Goal: Transaction & Acquisition: Obtain resource

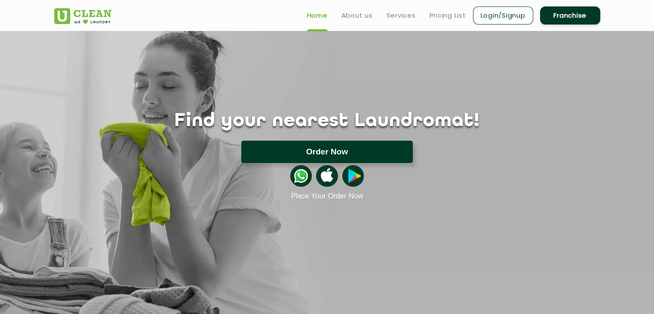
click at [345, 153] on button "Order Now" at bounding box center [327, 152] width 172 height 22
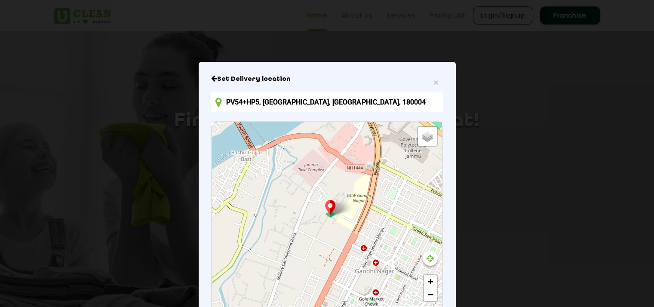
scroll to position [6, 0]
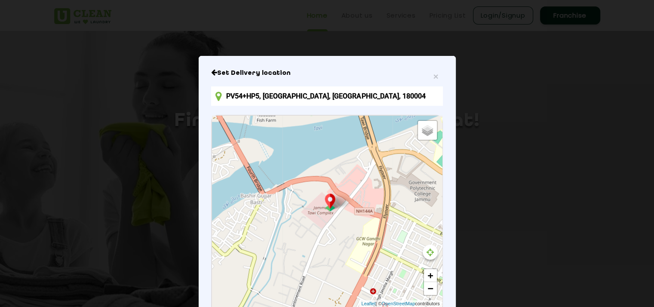
drag, startPoint x: 372, startPoint y: 210, endPoint x: 461, endPoint y: 294, distance: 122.3
click at [458, 293] on div "× Set Delivery location PV54+[GEOGRAPHIC_DATA] Default Satellite + − Leaflet | …" at bounding box center [327, 153] width 654 height 307
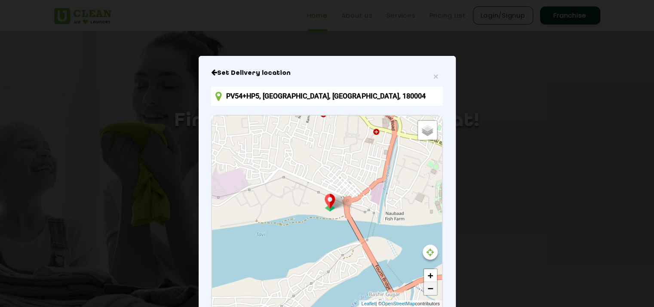
drag, startPoint x: 348, startPoint y: 189, endPoint x: 422, endPoint y: 284, distance: 120.7
click at [422, 284] on div "Default Satellite + − Leaflet | © OpenStreetMap contributors" at bounding box center [327, 211] width 230 height 191
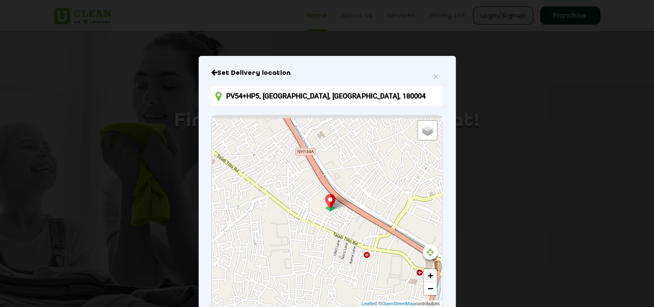
drag, startPoint x: 339, startPoint y: 183, endPoint x: 318, endPoint y: 300, distance: 118.9
click at [319, 303] on div "Default Satellite + − Leaflet | © OpenStreetMap contributors" at bounding box center [327, 211] width 230 height 191
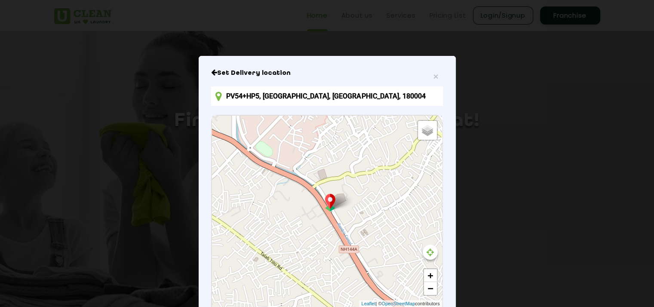
drag, startPoint x: 363, startPoint y: 198, endPoint x: 497, endPoint y: 302, distance: 169.8
click at [496, 304] on div "× Set Delivery location PV54+[GEOGRAPHIC_DATA] Default Satellite + − Leaflet | …" at bounding box center [327, 153] width 654 height 307
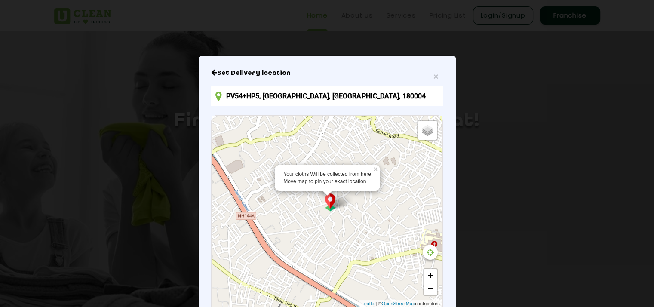
drag, startPoint x: 312, startPoint y: 192, endPoint x: 154, endPoint y: 127, distance: 170.9
click at [126, 119] on div "× Set Delivery location PV54+[GEOGRAPHIC_DATA] Your cloths Will be collected fr…" at bounding box center [327, 153] width 654 height 307
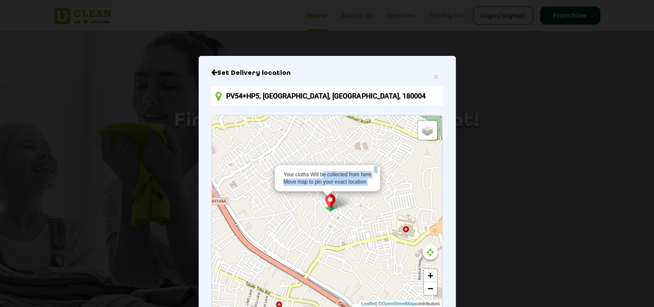
drag, startPoint x: 320, startPoint y: 174, endPoint x: 201, endPoint y: 130, distance: 126.1
click at [201, 129] on div "× Set Delivery location PV54+[GEOGRAPHIC_DATA] Your cloths Will be collected fr…" at bounding box center [327, 218] width 257 height 324
drag, startPoint x: 383, startPoint y: 200, endPoint x: 298, endPoint y: 161, distance: 94.1
click at [261, 165] on div "Your cloths Will be collected from here Move map to pin your exact location × D…" at bounding box center [327, 211] width 230 height 191
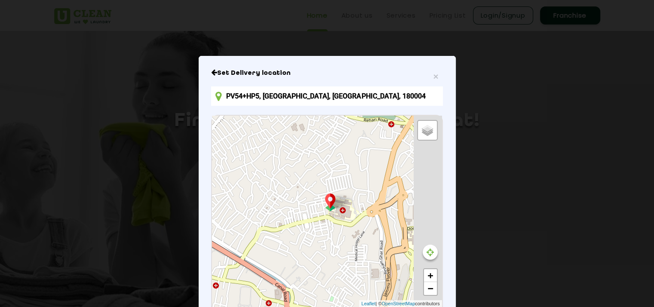
drag, startPoint x: 389, startPoint y: 175, endPoint x: 249, endPoint y: 135, distance: 144.9
click at [250, 135] on div "Default Satellite + − Leaflet | © OpenStreetMap contributors" at bounding box center [327, 211] width 230 height 191
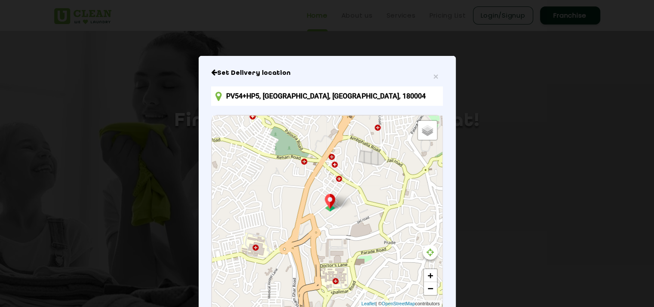
drag, startPoint x: 299, startPoint y: 135, endPoint x: 284, endPoint y: 191, distance: 58.7
click at [284, 192] on div "Default Satellite + − Leaflet | © OpenStreetMap contributors" at bounding box center [327, 211] width 230 height 191
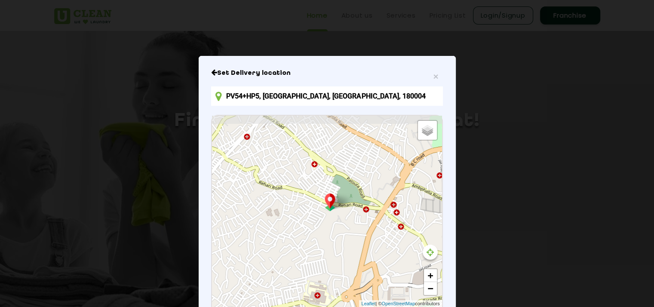
drag, startPoint x: 354, startPoint y: 194, endPoint x: 416, endPoint y: 243, distance: 79.9
click at [416, 243] on div "Default Satellite + − Leaflet | © OpenStreetMap contributors" at bounding box center [327, 211] width 230 height 191
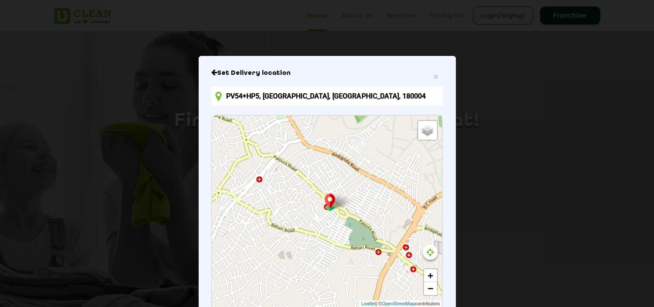
drag, startPoint x: 335, startPoint y: 179, endPoint x: 347, endPoint y: 223, distance: 45.6
click at [347, 223] on div "Default Satellite + − Leaflet | © OpenStreetMap contributors" at bounding box center [327, 211] width 230 height 191
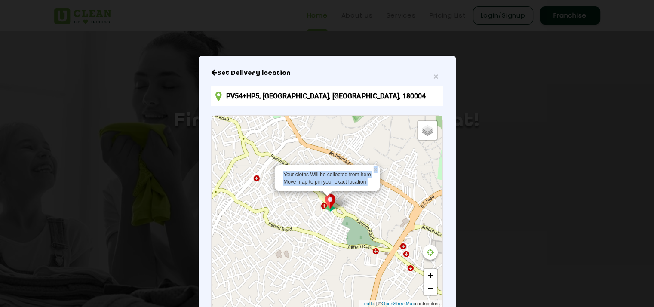
drag, startPoint x: 368, startPoint y: 219, endPoint x: 378, endPoint y: 221, distance: 10.5
click at [378, 221] on div "Your cloths Will be collected from here Move map to pin your exact location × D…" at bounding box center [327, 211] width 230 height 191
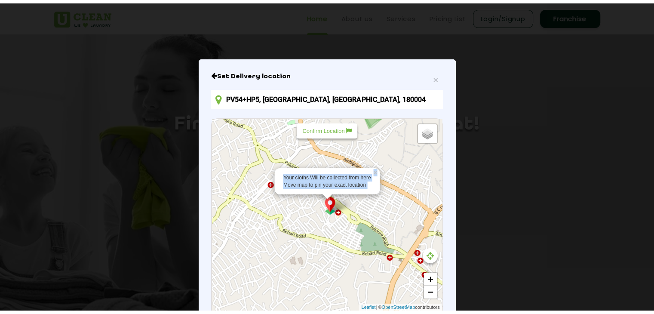
scroll to position [0, 0]
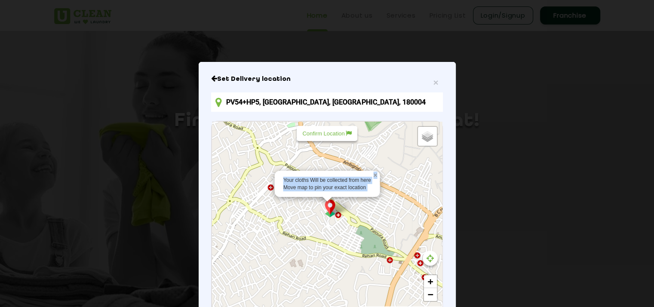
click at [372, 174] on link "×" at bounding box center [376, 174] width 8 height 6
click at [332, 219] on div "Your cloths Will be collected from here Move map to pin your exact location × D…" at bounding box center [327, 217] width 230 height 191
click at [338, 217] on div "Your cloths Will be collected from here Move map to pin your exact location × D…" at bounding box center [327, 217] width 230 height 191
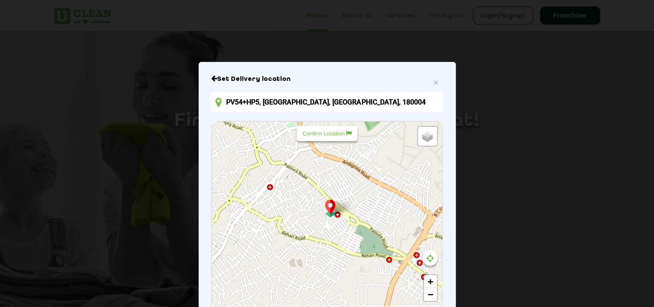
click at [335, 217] on div "Your cloths Will be collected from here Move map to pin your exact location × D…" at bounding box center [327, 217] width 230 height 191
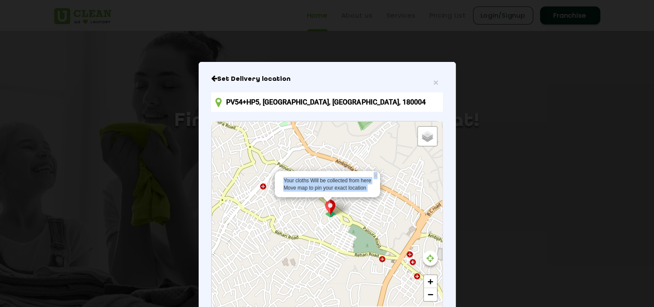
drag, startPoint x: 341, startPoint y: 218, endPoint x: 332, endPoint y: 217, distance: 8.6
click at [332, 217] on div "Your cloths Will be collected from here Move map to pin your exact location × D…" at bounding box center [327, 217] width 230 height 191
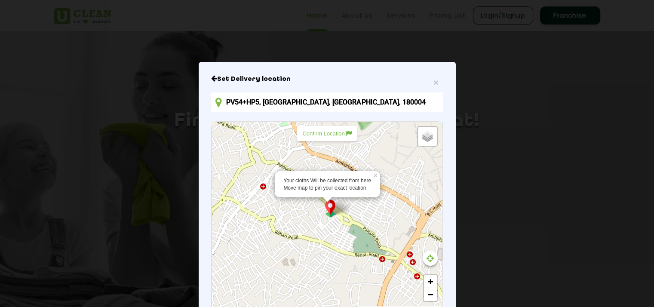
click at [341, 131] on p "Confirm Location" at bounding box center [326, 133] width 49 height 6
type input "F692, [GEOGRAPHIC_DATA]"
click at [372, 177] on link "×" at bounding box center [376, 174] width 8 height 6
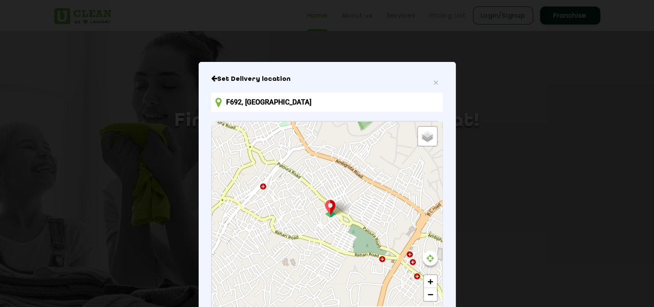
click at [428, 82] on h6 "Set Delivery location" at bounding box center [326, 79] width 231 height 9
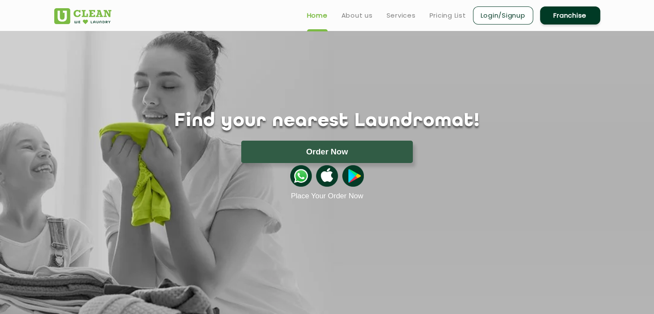
click at [427, 9] on ul "Home About us Services Pricing List Login/Signup Franchise" at bounding box center [450, 15] width 300 height 20
click at [459, 28] on header "Home About us Services Pricing List Login/Signup Franchise" at bounding box center [327, 15] width 654 height 31
click at [456, 20] on link "Pricing List" at bounding box center [448, 15] width 37 height 10
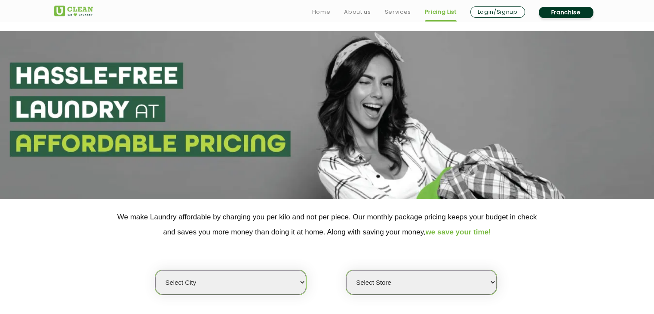
scroll to position [129, 0]
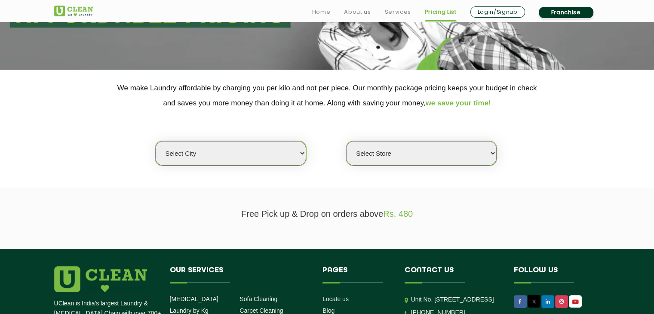
drag, startPoint x: 277, startPoint y: 133, endPoint x: 276, endPoint y: 147, distance: 13.8
click at [277, 133] on div "Select city [GEOGRAPHIC_DATA] [GEOGRAPHIC_DATA] [GEOGRAPHIC_DATA] [GEOGRAPHIC_D…" at bounding box center [327, 138] width 559 height 55
click at [276, 147] on select "Select city [GEOGRAPHIC_DATA] [GEOGRAPHIC_DATA] [GEOGRAPHIC_DATA] [GEOGRAPHIC_D…" at bounding box center [230, 153] width 151 height 25
select select "68"
click at [155, 141] on select "Select city [GEOGRAPHIC_DATA] [GEOGRAPHIC_DATA] [GEOGRAPHIC_DATA] [GEOGRAPHIC_D…" at bounding box center [230, 153] width 151 height 25
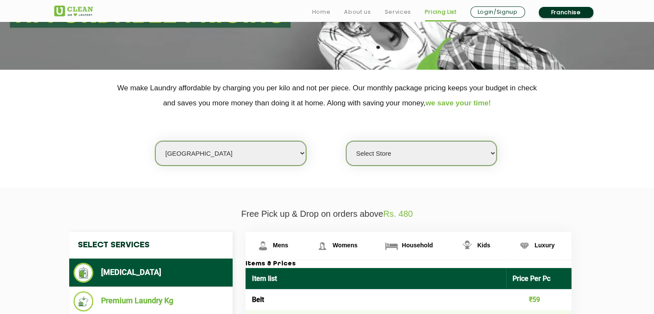
click at [389, 157] on select "Select Store [GEOGRAPHIC_DATA] UClean Talab Tillo UClean Janipur UClean Channi …" at bounding box center [421, 153] width 151 height 25
click at [413, 157] on select "Select Store [GEOGRAPHIC_DATA] UClean Talab Tillo UClean Janipur UClean Channi …" at bounding box center [421, 153] width 151 height 25
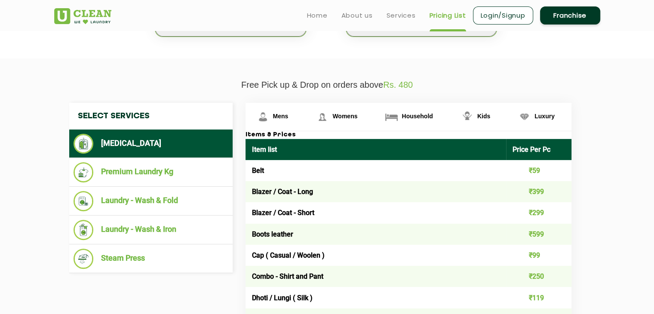
scroll to position [172, 0]
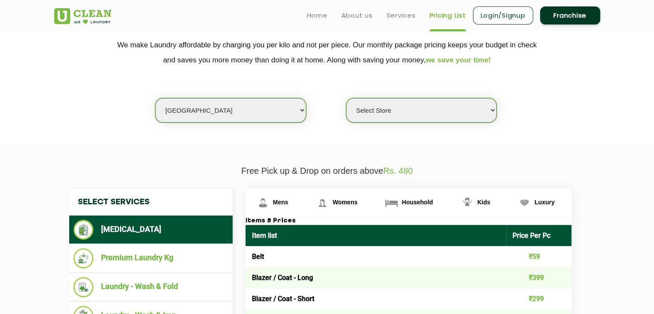
click at [438, 113] on select "Select Store [GEOGRAPHIC_DATA] UClean Talab Tillo UClean Janipur UClean Channi …" at bounding box center [421, 110] width 151 height 25
click at [432, 116] on select "Select Store [GEOGRAPHIC_DATA] UClean Talab Tillo UClean Janipur UClean Channi …" at bounding box center [421, 110] width 151 height 25
select select "452"
click at [346, 98] on select "Select Store [GEOGRAPHIC_DATA] UClean Talab Tillo UClean Janipur UClean Channi …" at bounding box center [421, 110] width 151 height 25
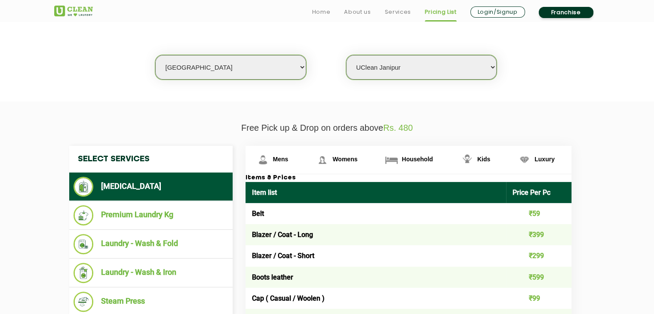
scroll to position [258, 0]
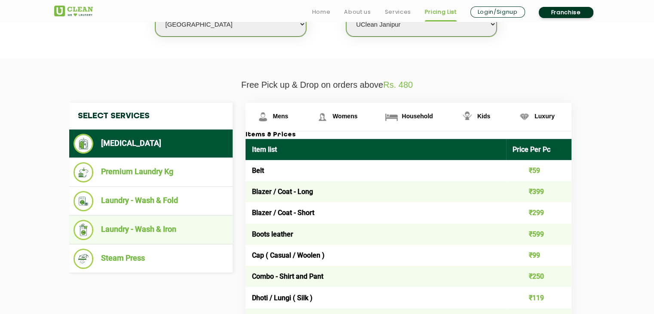
click at [160, 225] on li "Laundry - Wash & Iron" at bounding box center [151, 230] width 155 height 20
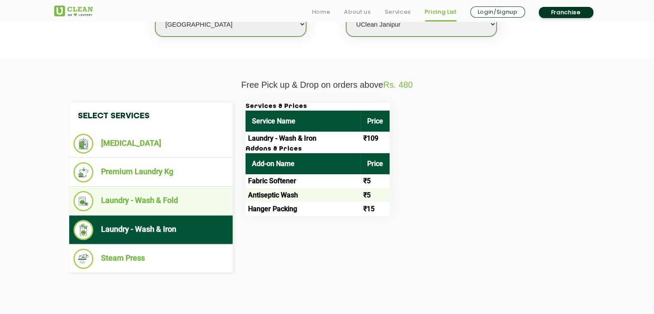
click at [160, 197] on li "Laundry - Wash & Fold" at bounding box center [151, 201] width 155 height 20
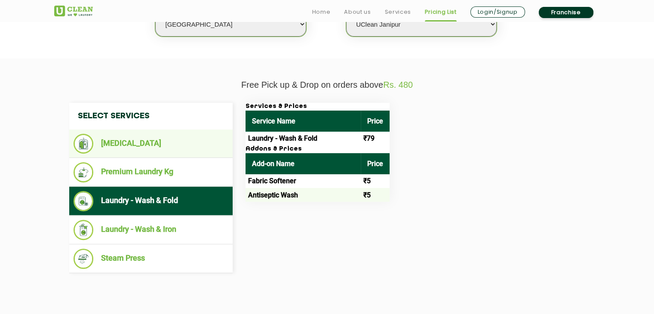
click at [173, 155] on ul "[MEDICAL_DATA]" at bounding box center [150, 143] width 163 height 28
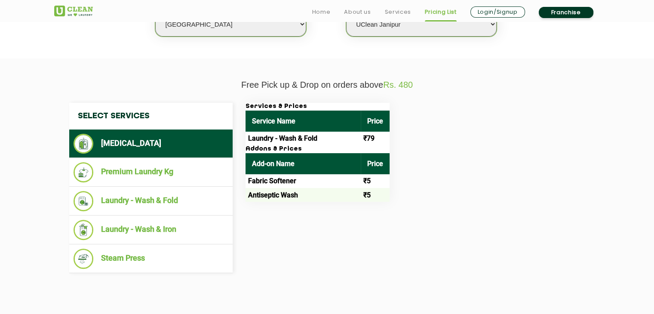
click at [167, 152] on li "[MEDICAL_DATA]" at bounding box center [151, 144] width 155 height 20
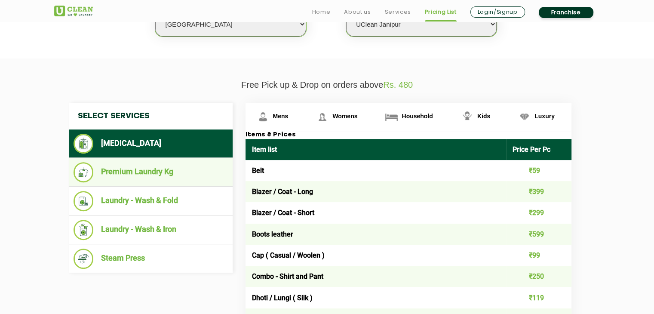
click at [174, 175] on li "Premium Laundry Kg" at bounding box center [151, 172] width 155 height 20
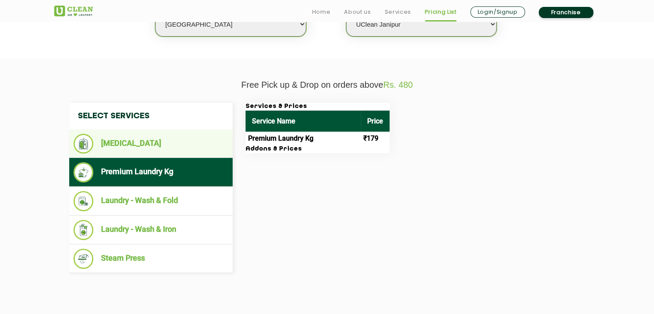
click at [163, 148] on li "[MEDICAL_DATA]" at bounding box center [151, 144] width 155 height 20
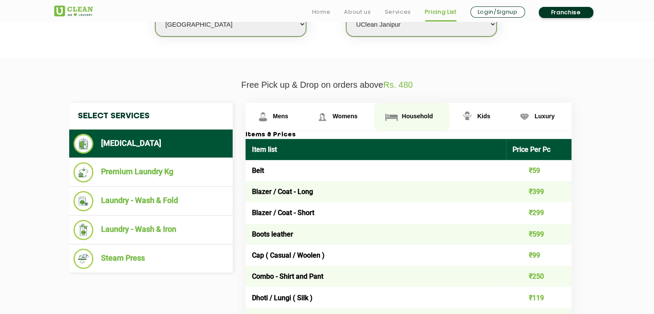
click at [431, 116] on span "Household" at bounding box center [417, 116] width 31 height 7
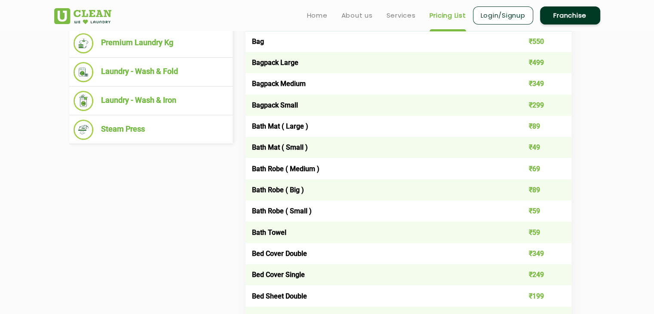
scroll to position [215, 0]
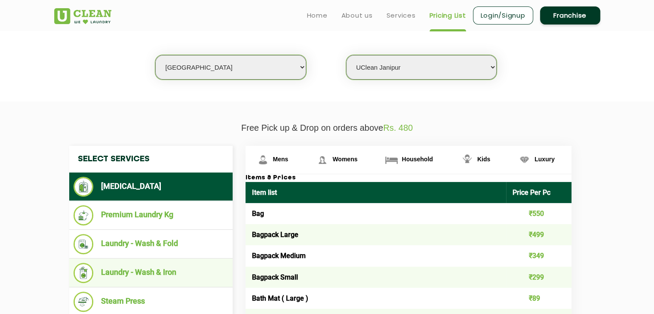
click at [177, 278] on li "Laundry - Wash & Iron" at bounding box center [151, 273] width 155 height 20
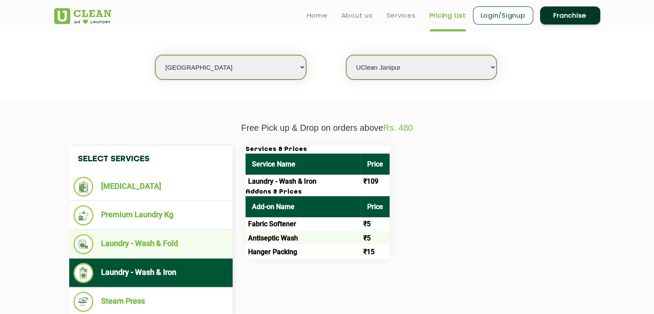
scroll to position [258, 0]
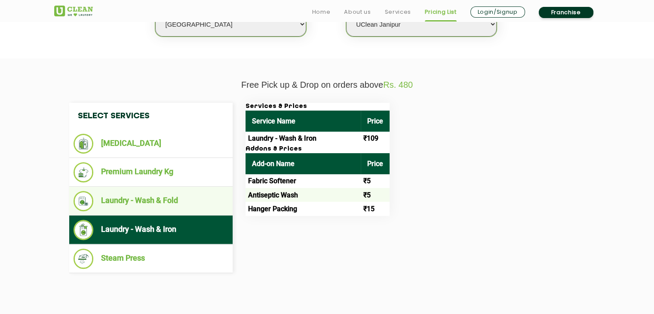
click at [188, 201] on li "Laundry - Wash & Fold" at bounding box center [151, 201] width 155 height 20
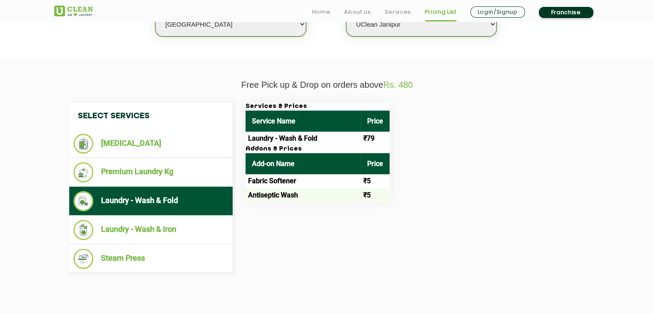
click at [304, 147] on h3 "Addons & Prices" at bounding box center [318, 149] width 144 height 8
click at [359, 137] on td "Laundry - Wash & Fold" at bounding box center [303, 139] width 115 height 14
click at [387, 164] on th "Price" at bounding box center [375, 163] width 29 height 21
click at [397, 85] on span "Rs. 480" at bounding box center [398, 84] width 30 height 9
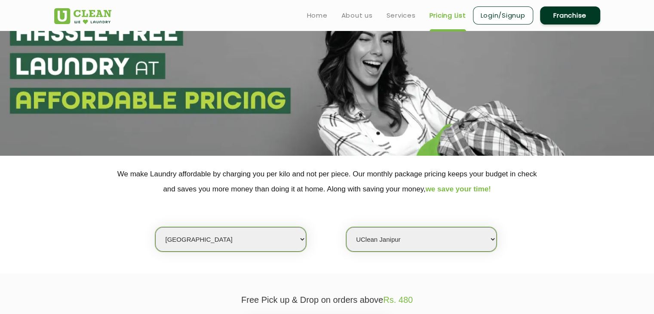
scroll to position [172, 0]
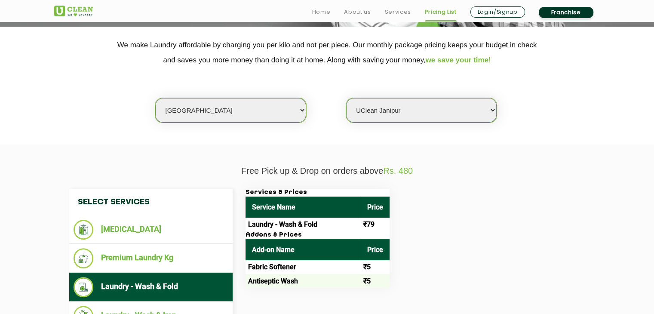
click at [561, 15] on link "Franchise" at bounding box center [566, 12] width 55 height 11
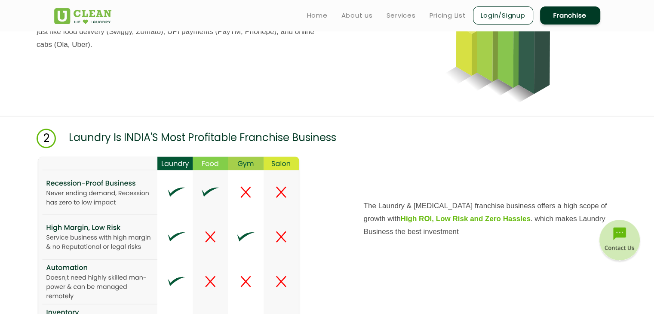
scroll to position [920, 0]
